Goal: Obtain resource: Download file/media

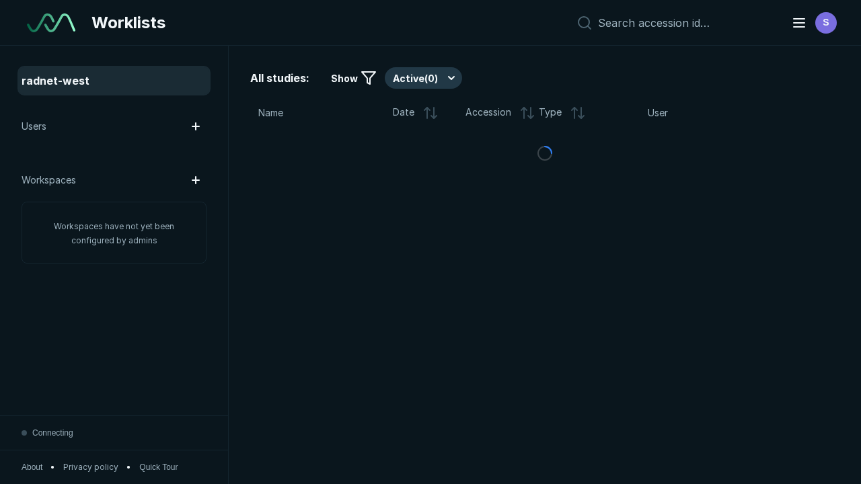
scroll to position [3673, 5603]
